Goal: Task Accomplishment & Management: Manage account settings

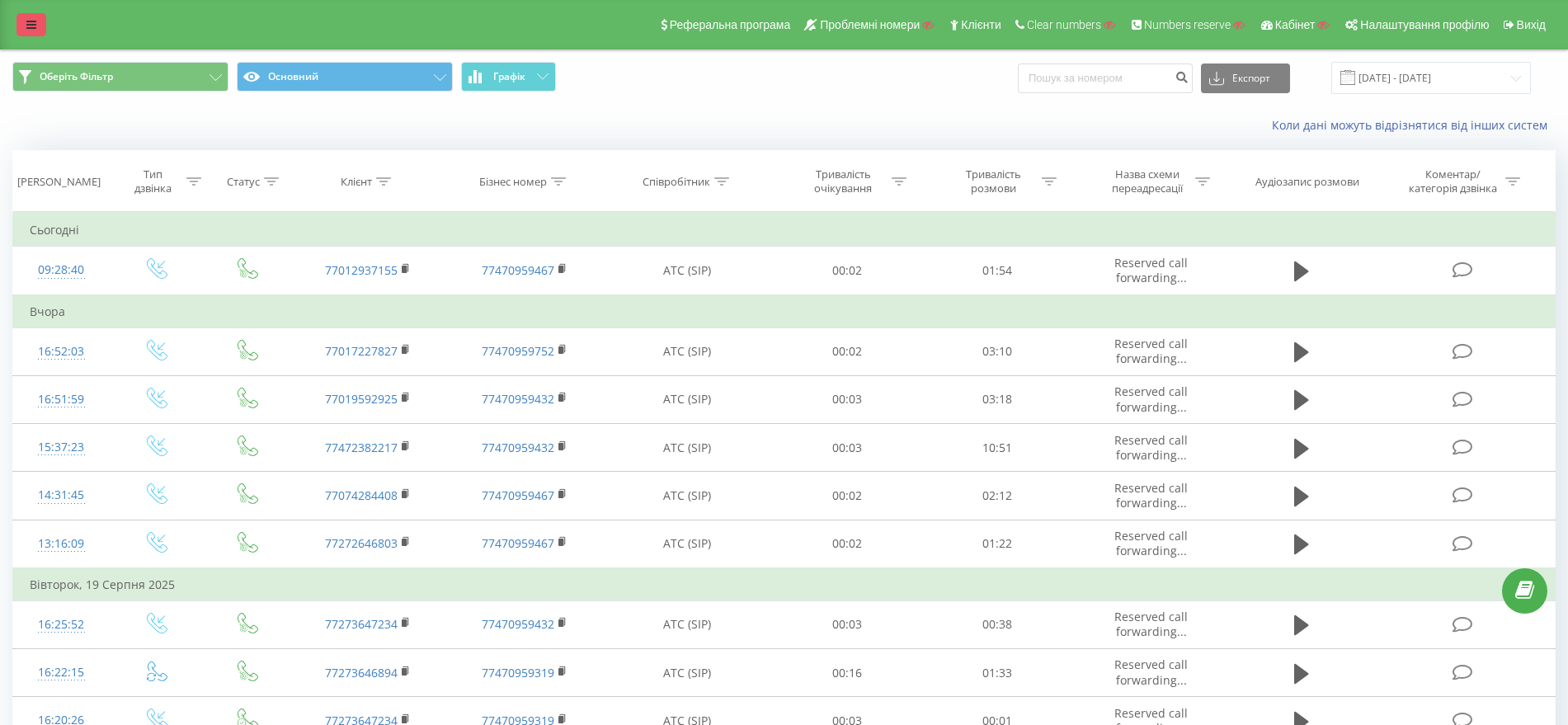
click at [29, 22] on icon at bounding box center [31, 25] width 10 height 12
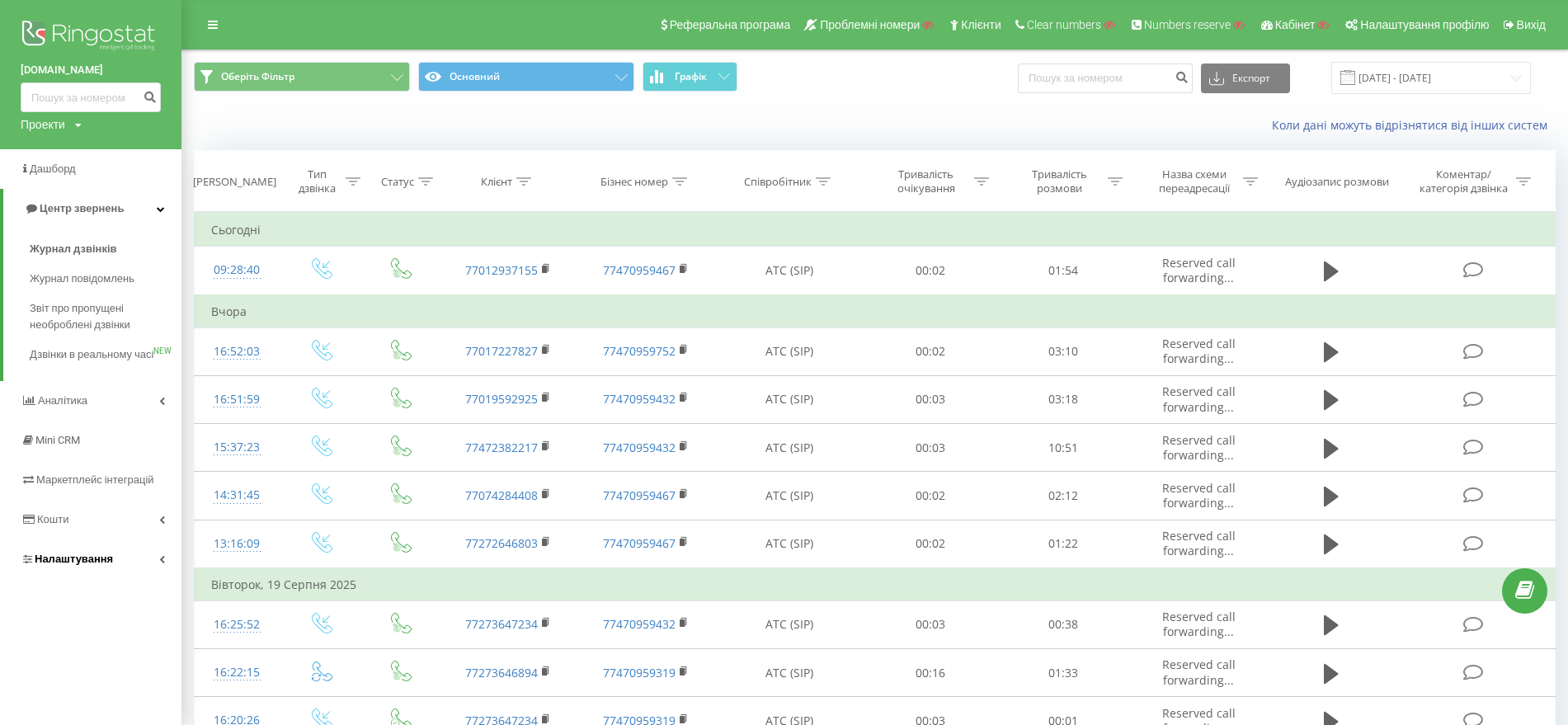
click at [68, 566] on span "Налаштування" at bounding box center [74, 558] width 78 height 12
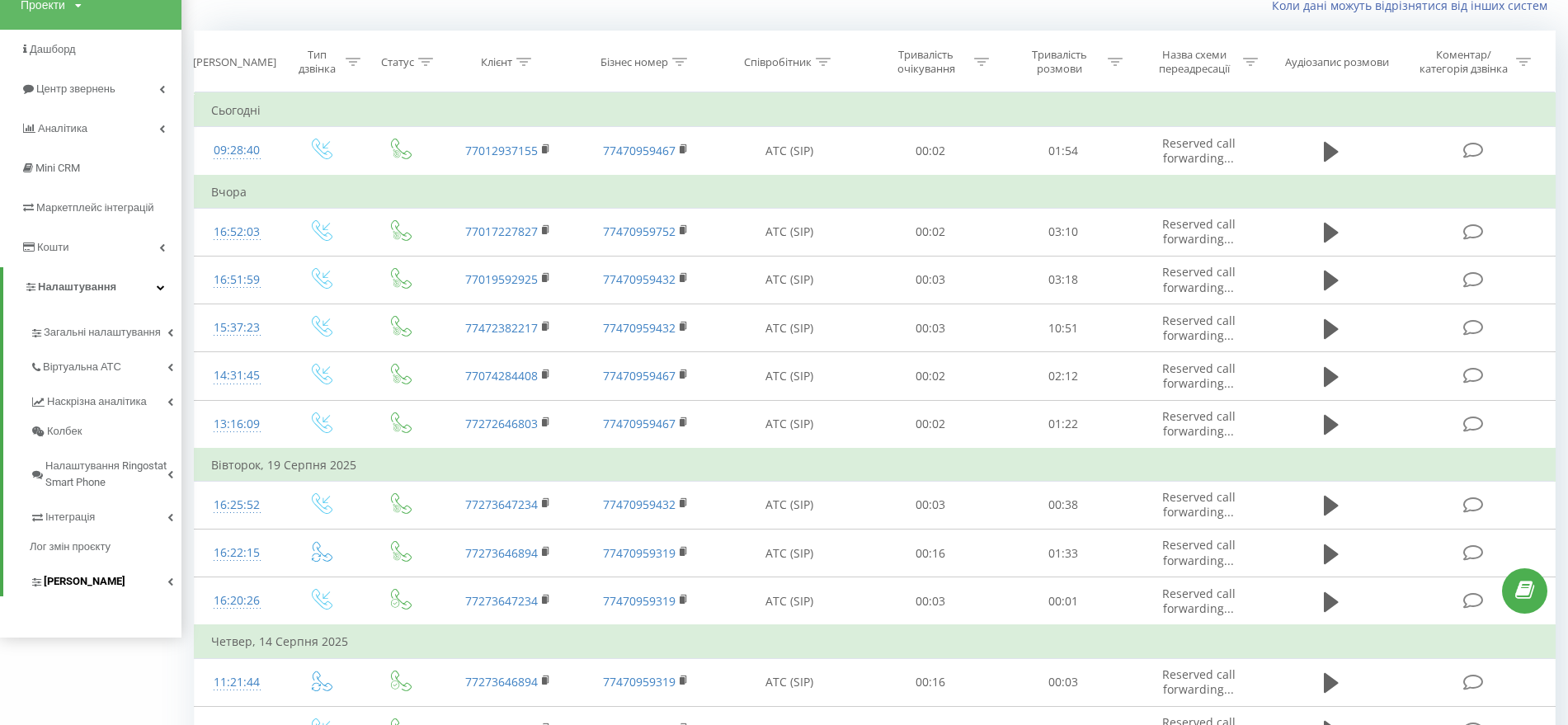
scroll to position [307, 0]
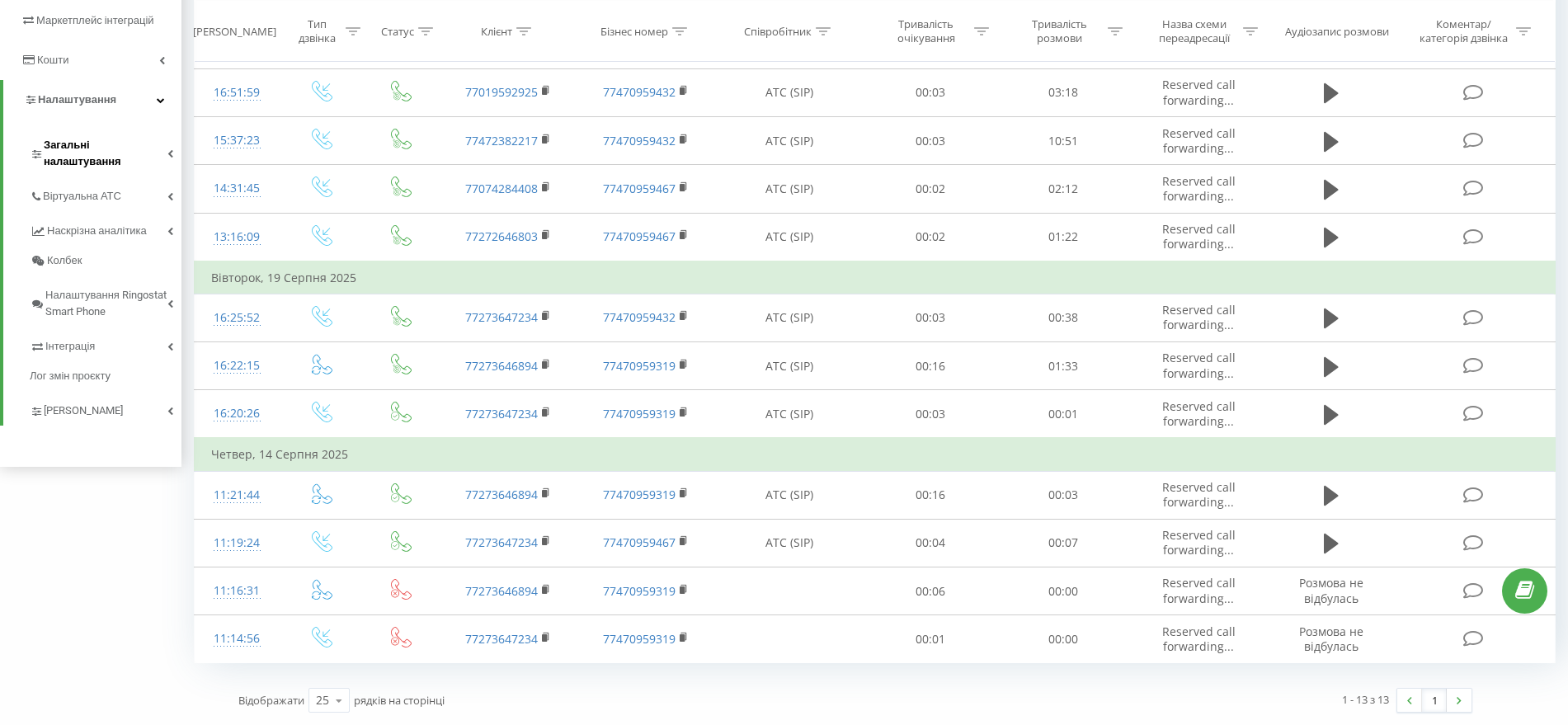
click at [119, 140] on span "Загальні налаштування" at bounding box center [105, 154] width 123 height 33
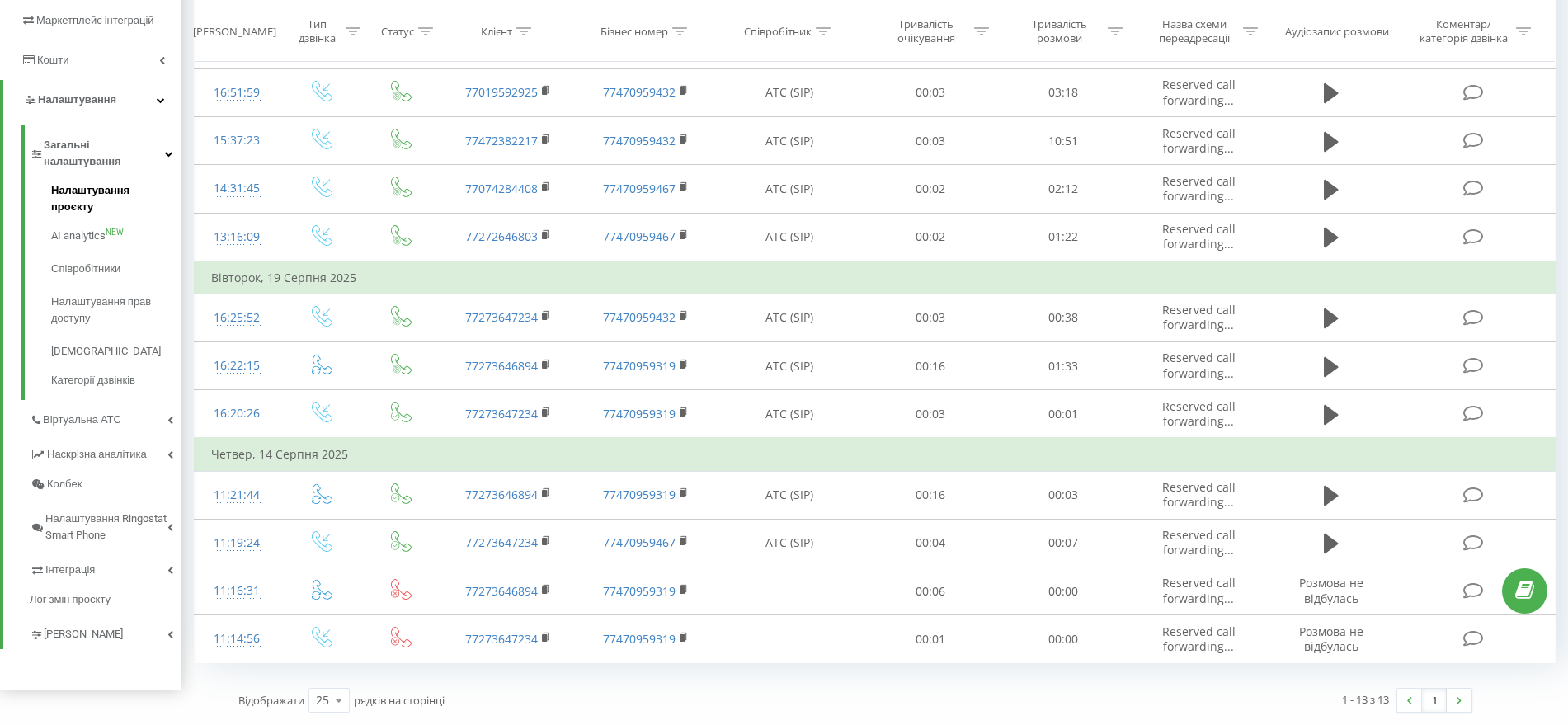
click at [111, 182] on span "Налаштування проєкту" at bounding box center [112, 199] width 122 height 33
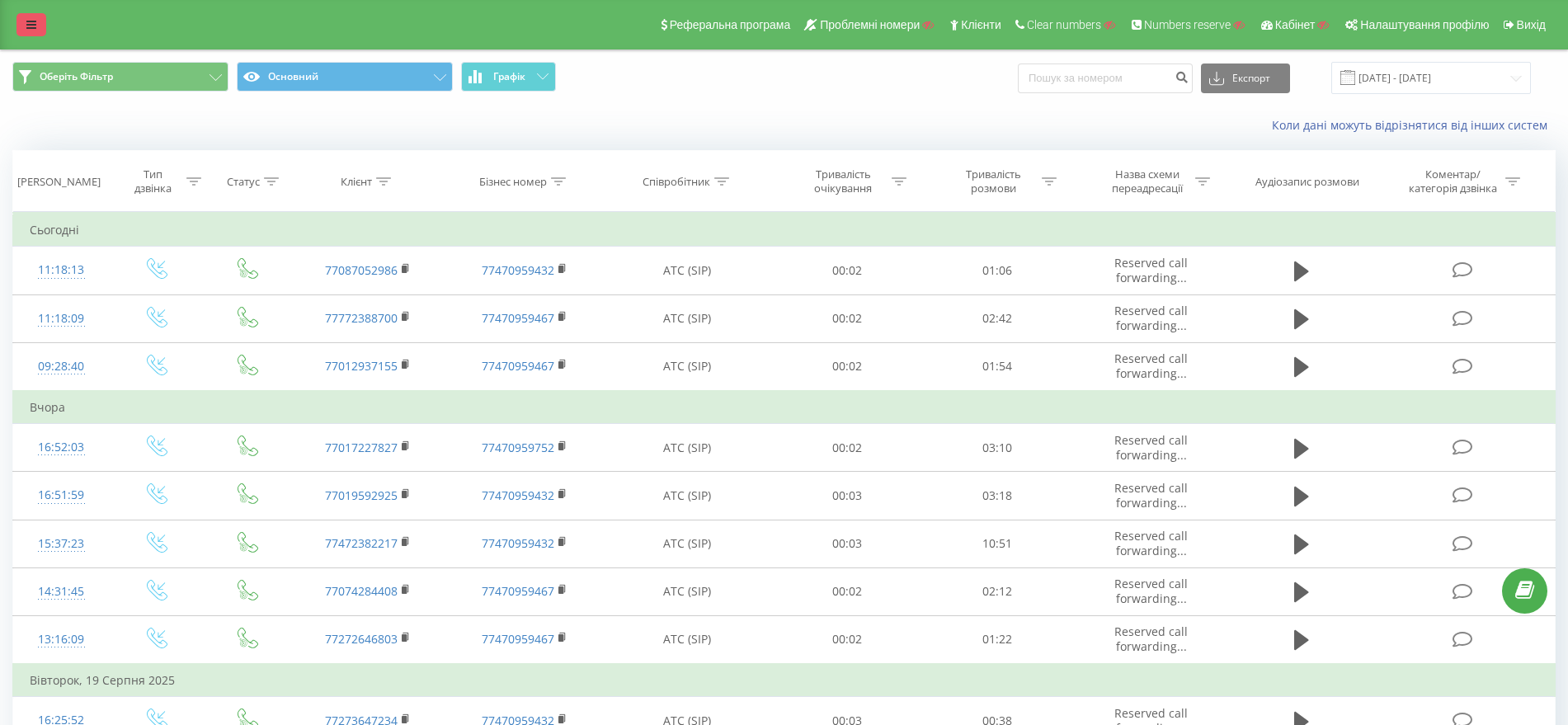
click at [43, 22] on link at bounding box center [31, 24] width 29 height 23
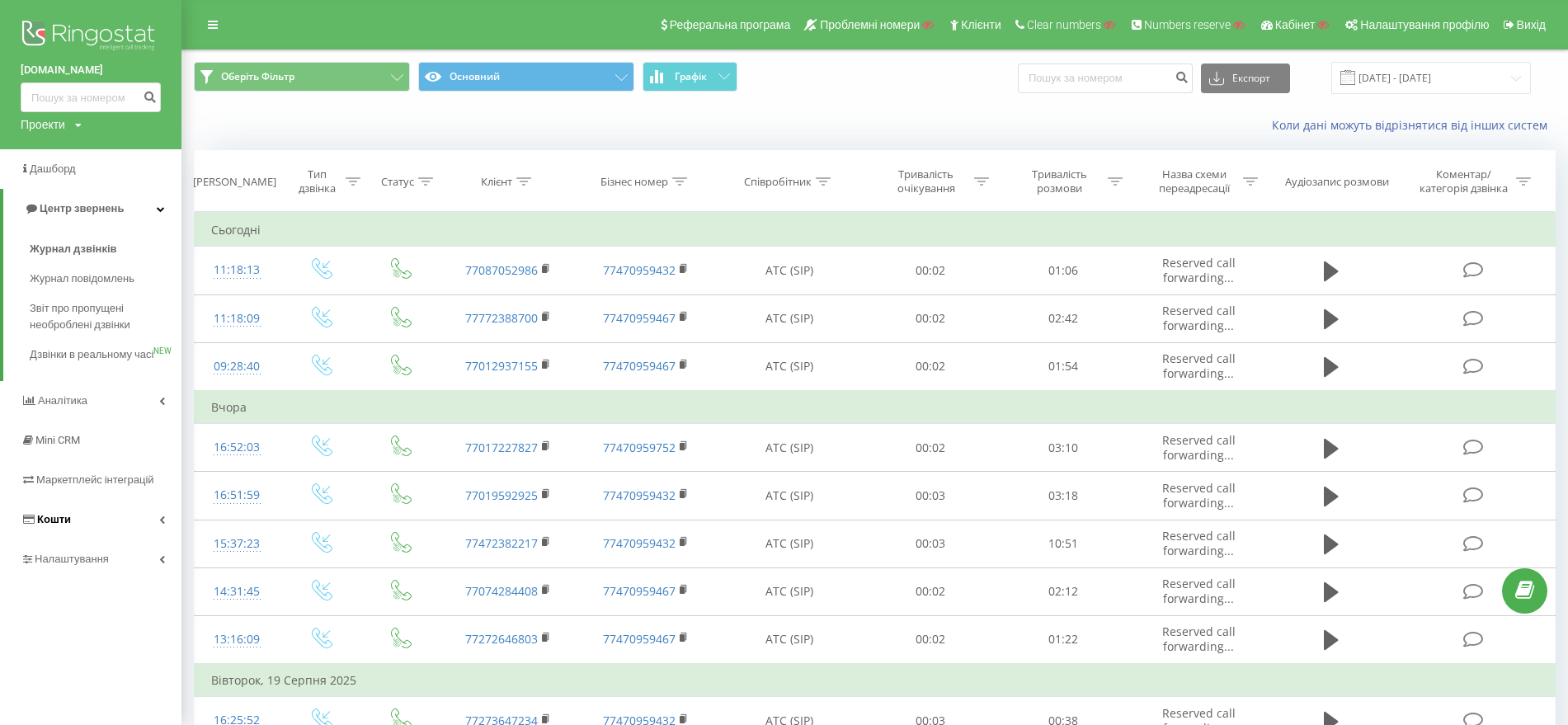
click at [68, 526] on span "Кошти" at bounding box center [53, 519] width 34 height 12
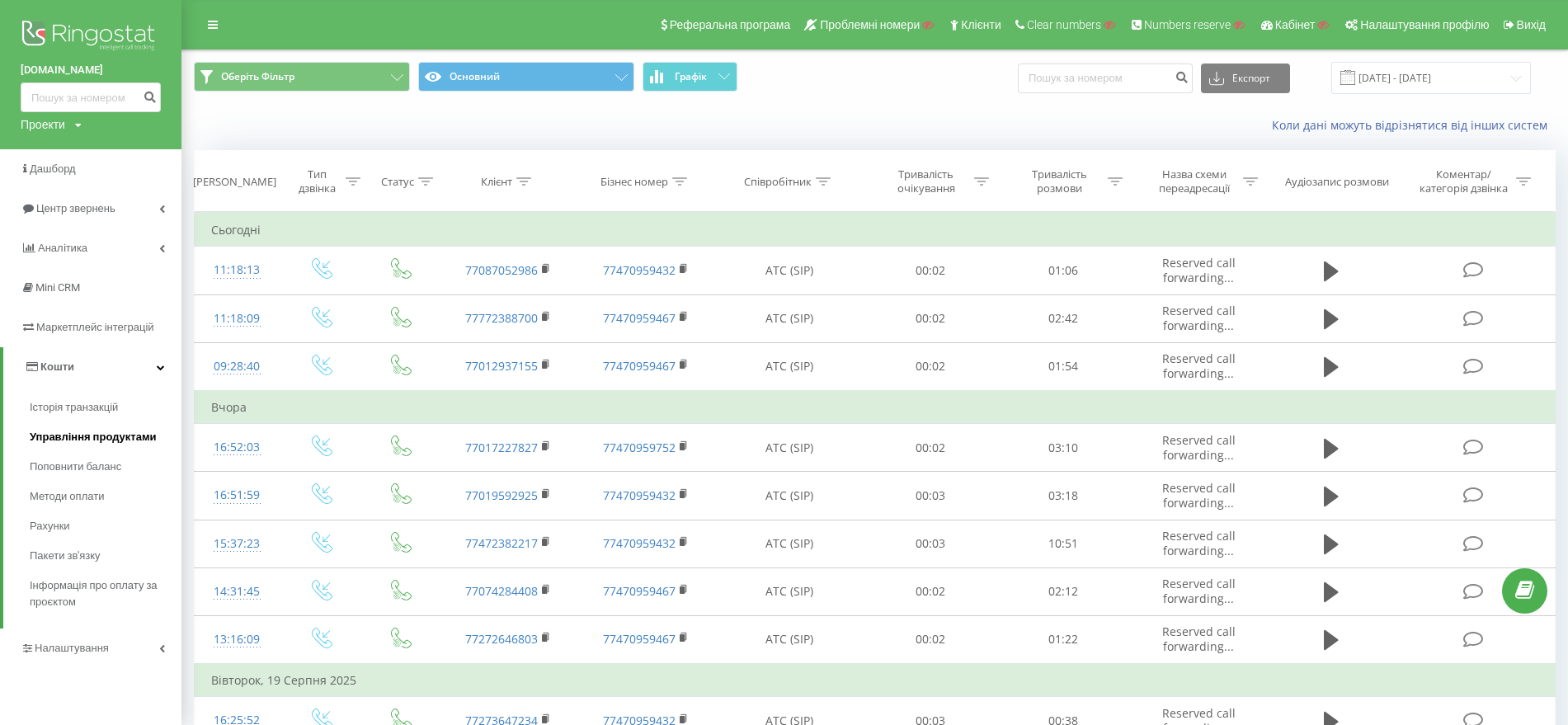
click at [87, 441] on span "Управління продуктами" at bounding box center [93, 438] width 127 height 17
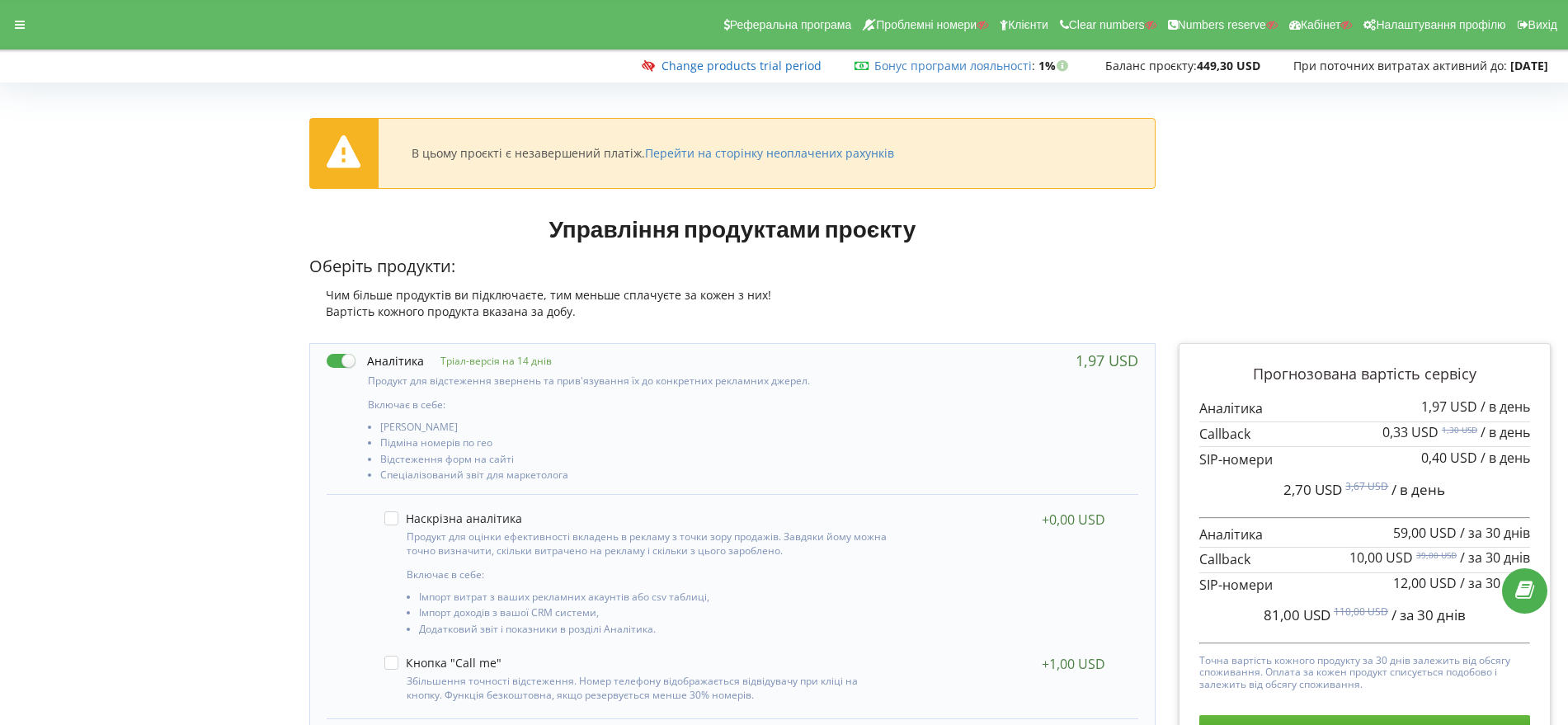
click at [689, 61] on link "Change products trial period" at bounding box center [741, 65] width 160 height 16
click at [17, 32] on div at bounding box center [19, 24] width 29 height 23
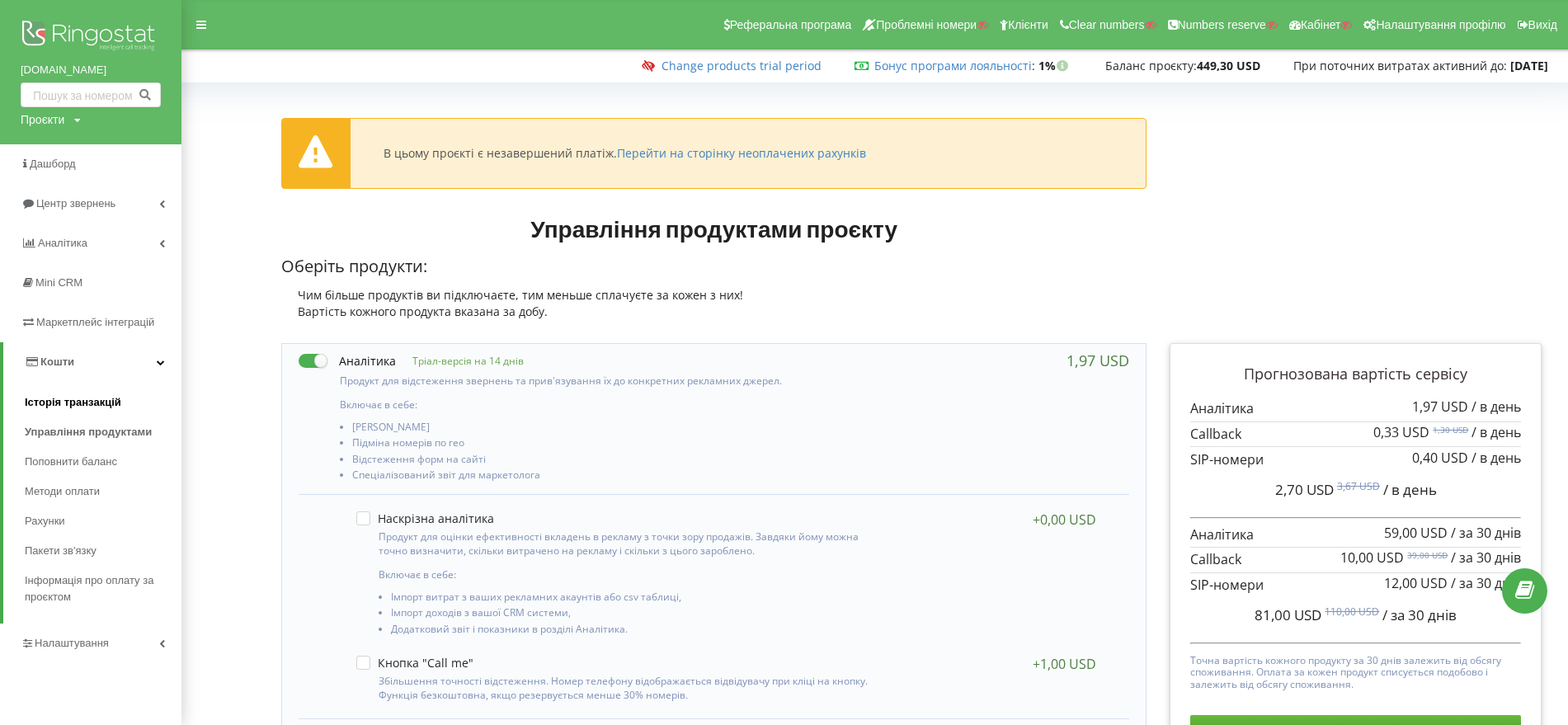
click at [83, 404] on span "Історія транзакцій" at bounding box center [73, 403] width 97 height 17
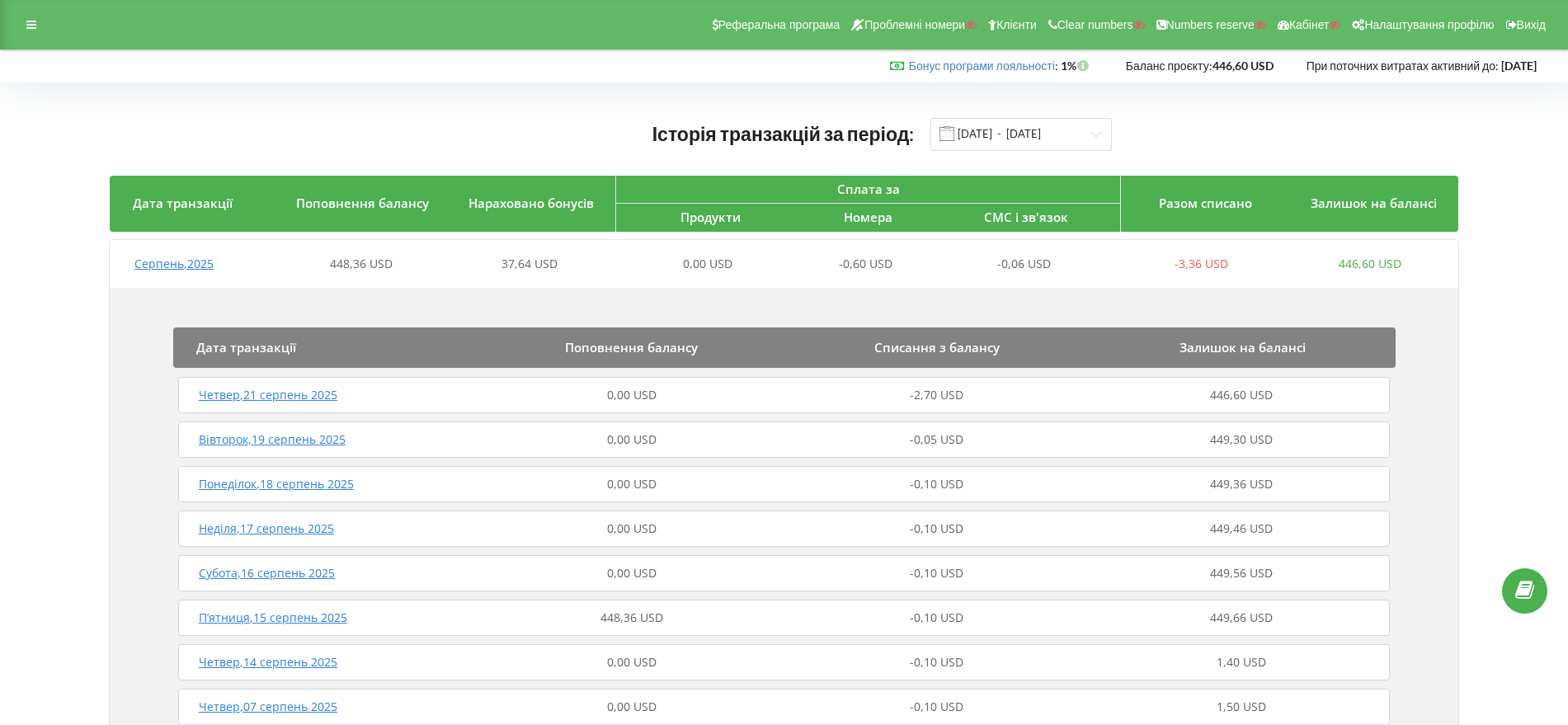
click at [245, 394] on span "Четвер , 21 серпень 2025" at bounding box center [268, 394] width 138 height 16
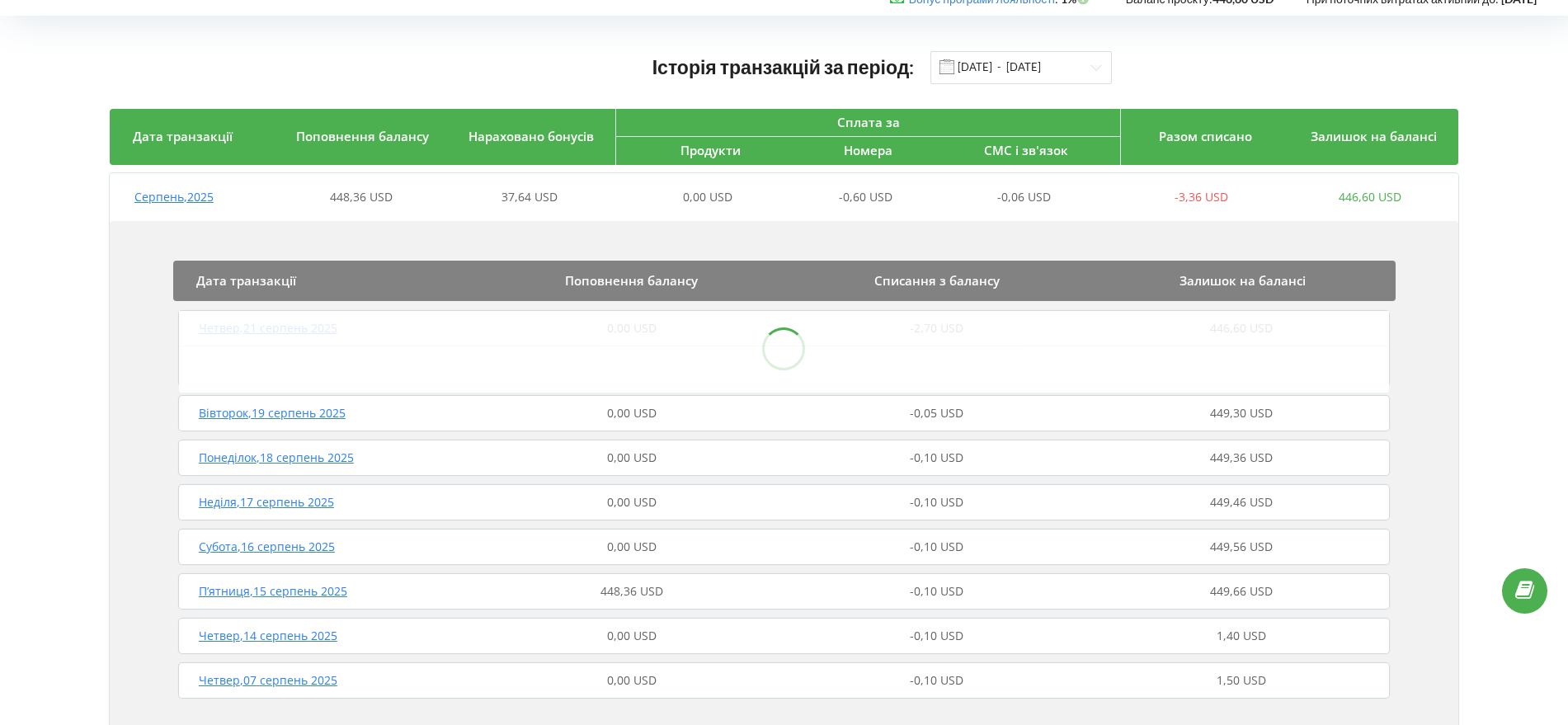
scroll to position [103, 0]
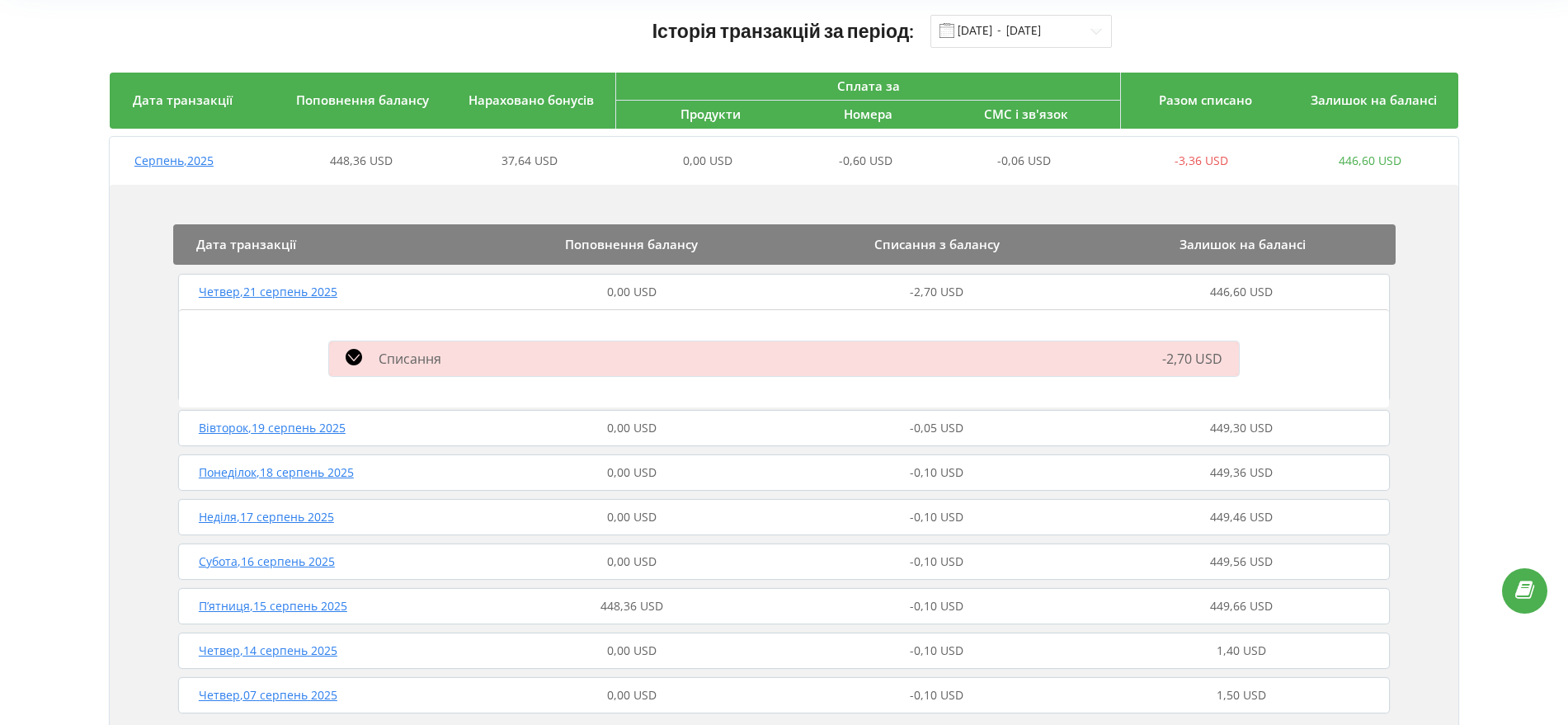
click at [346, 356] on icon at bounding box center [354, 357] width 17 height 17
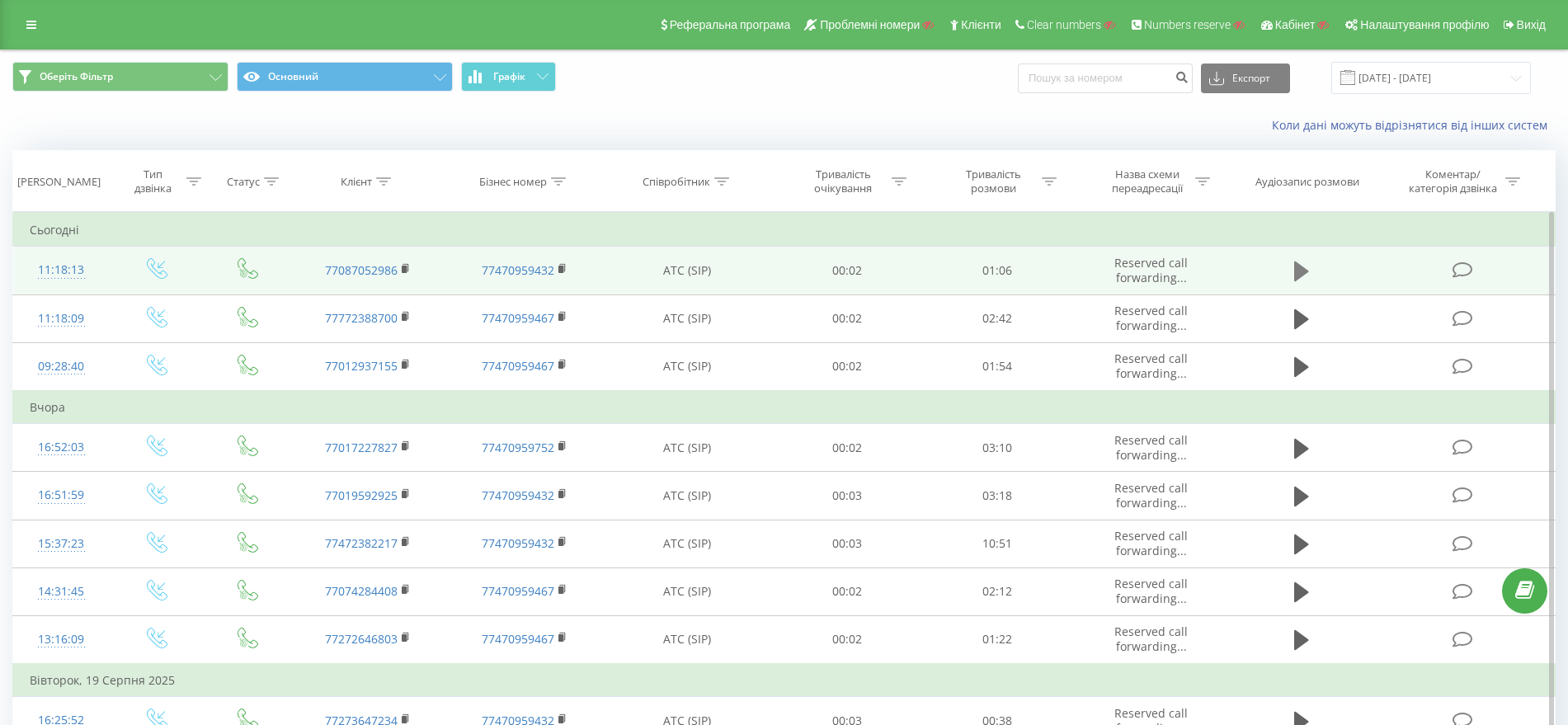
click at [1299, 267] on icon at bounding box center [1302, 271] width 15 height 19
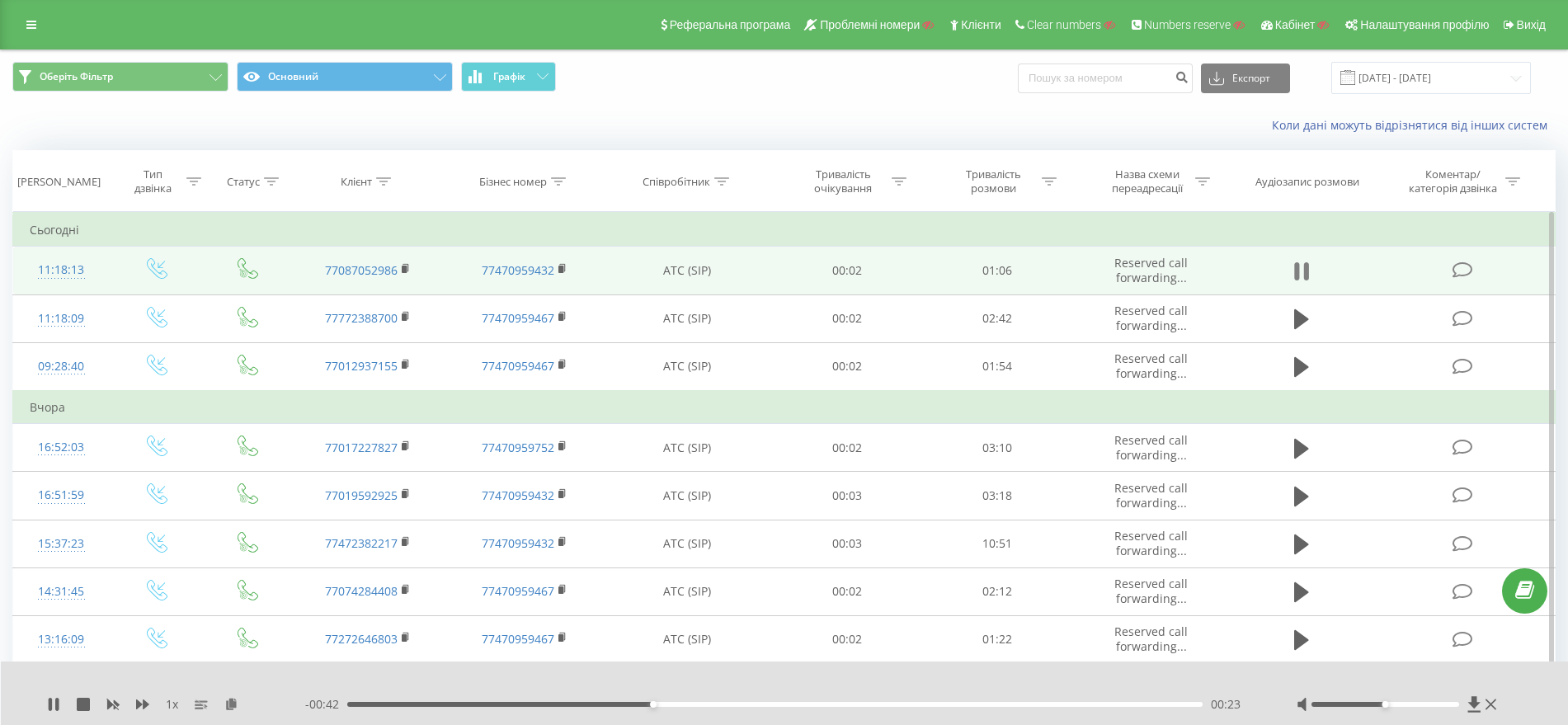
click at [1302, 266] on icon at bounding box center [1302, 271] width 15 height 23
